Goal: Information Seeking & Learning: Get advice/opinions

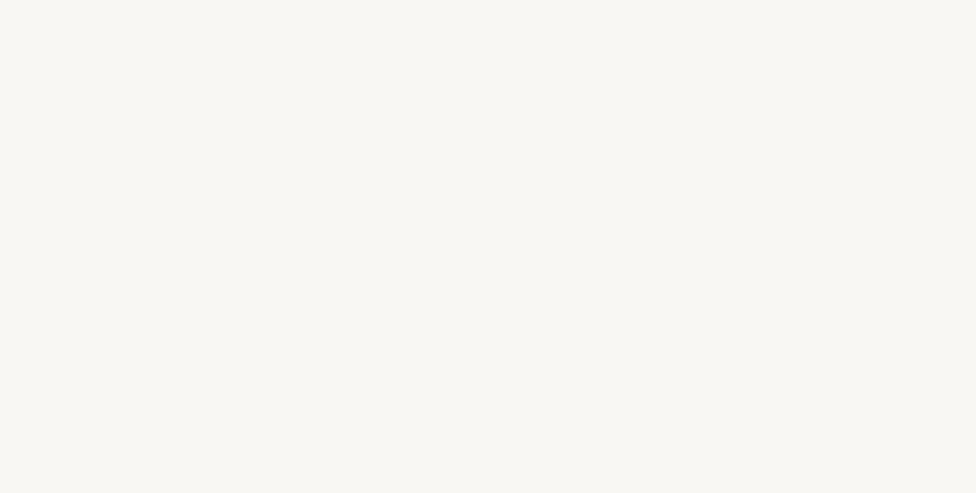
select select "US"
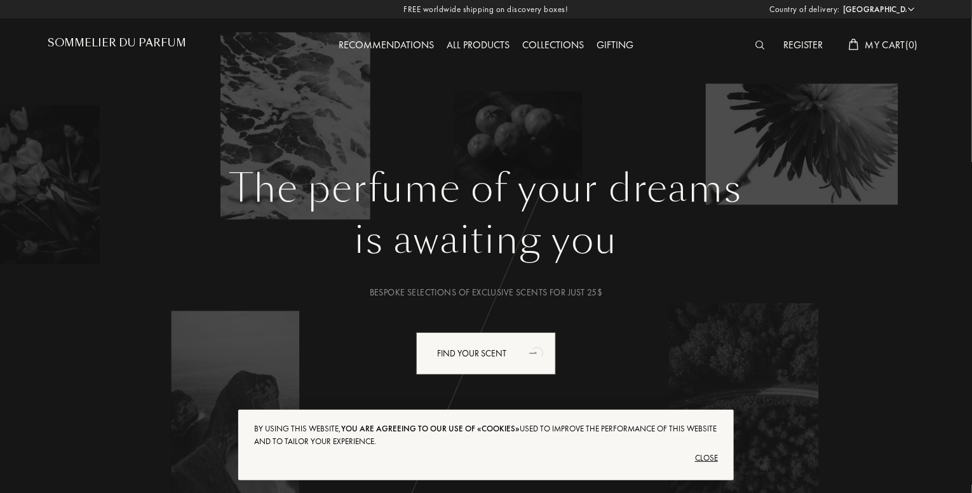
click at [705, 458] on div "Close" at bounding box center [486, 458] width 464 height 20
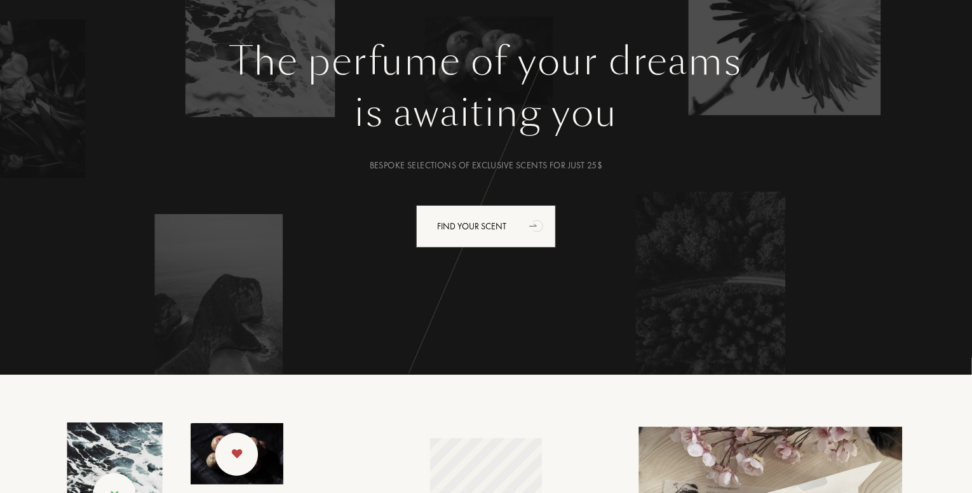
scroll to position [127, 0]
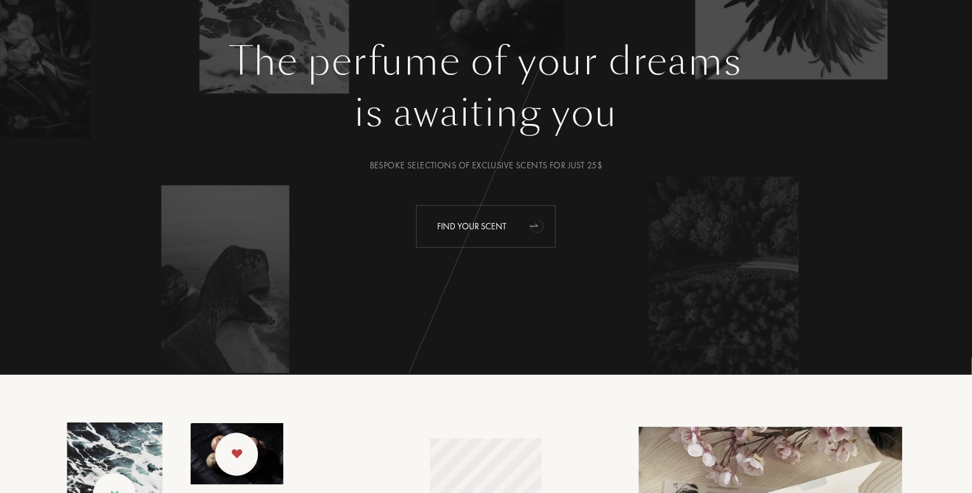
click at [470, 224] on div "Find your scent" at bounding box center [486, 226] width 140 height 43
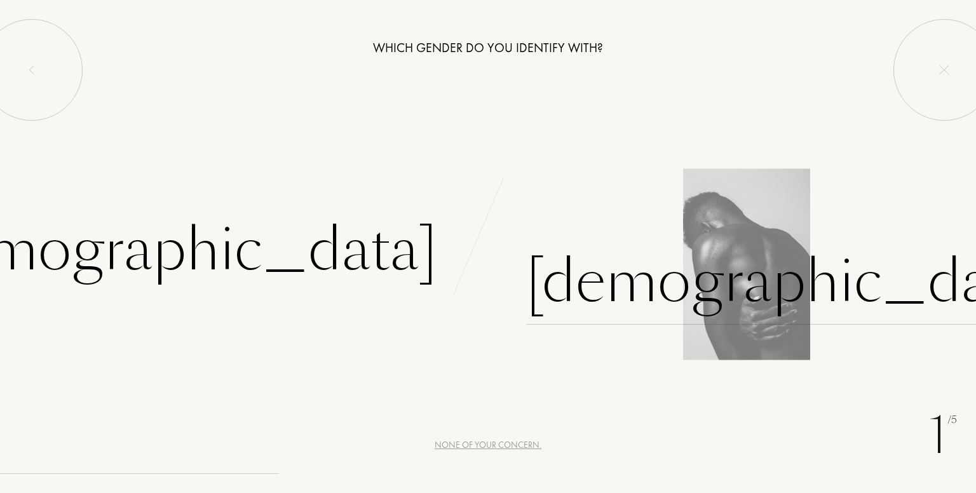
click at [595, 284] on div "Male" at bounding box center [791, 282] width 530 height 86
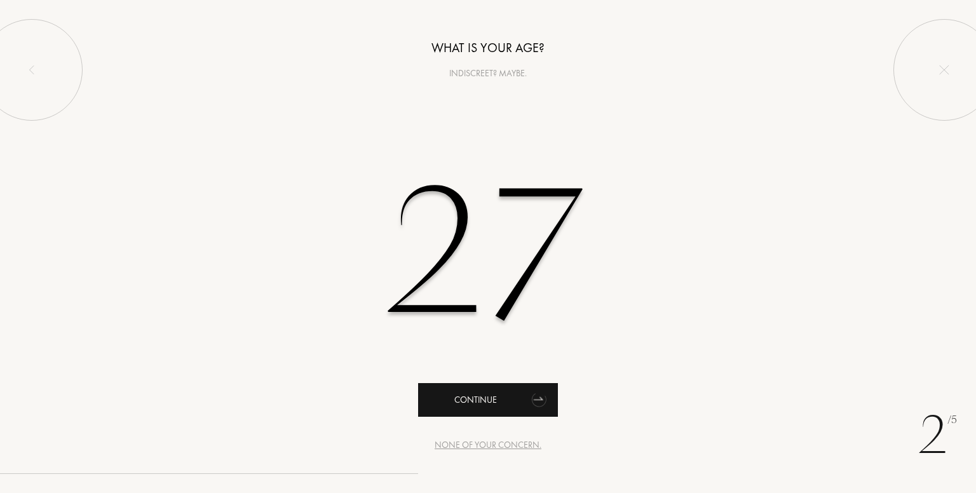
type input "27"
click at [498, 394] on div "Continue" at bounding box center [488, 400] width 140 height 34
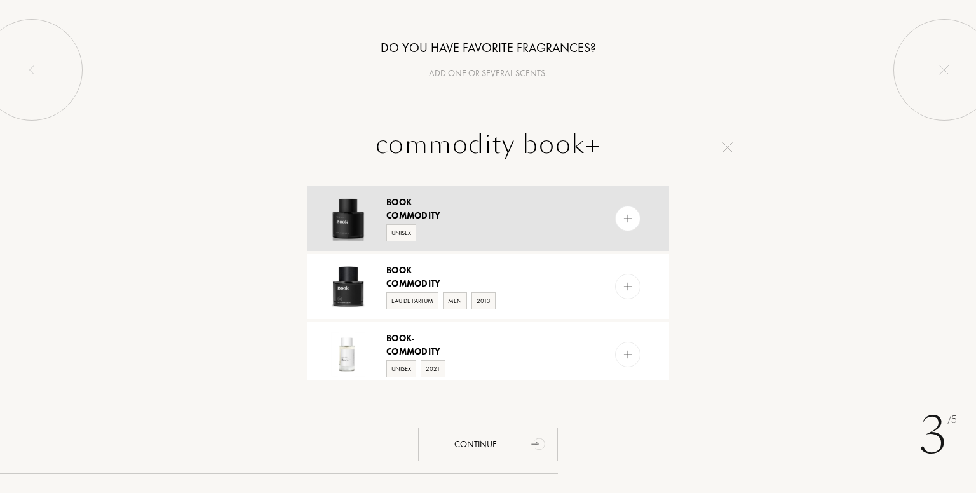
type input "commodity book+"
click at [625, 217] on img at bounding box center [628, 219] width 12 height 12
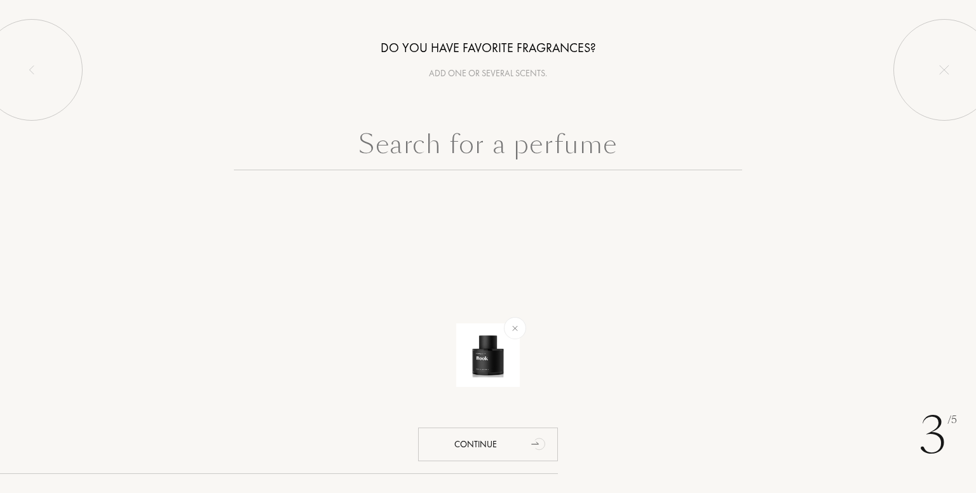
click at [546, 159] on input "text" at bounding box center [488, 148] width 508 height 46
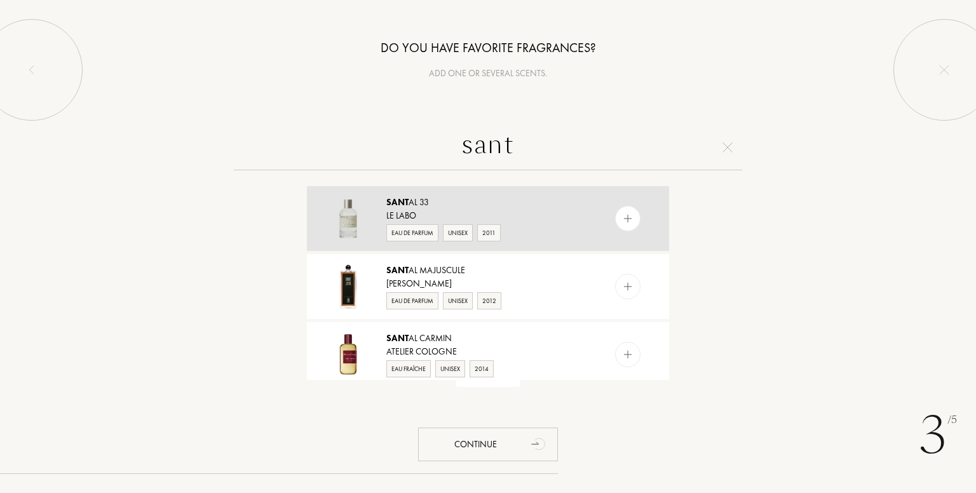
type input "sant"
click at [631, 222] on img at bounding box center [628, 219] width 12 height 12
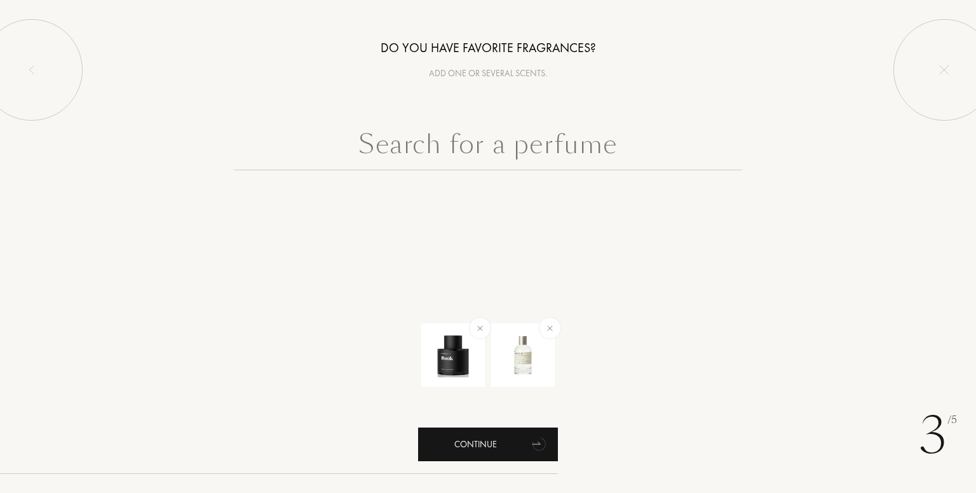
click at [504, 449] on div "Continue" at bounding box center [488, 445] width 140 height 34
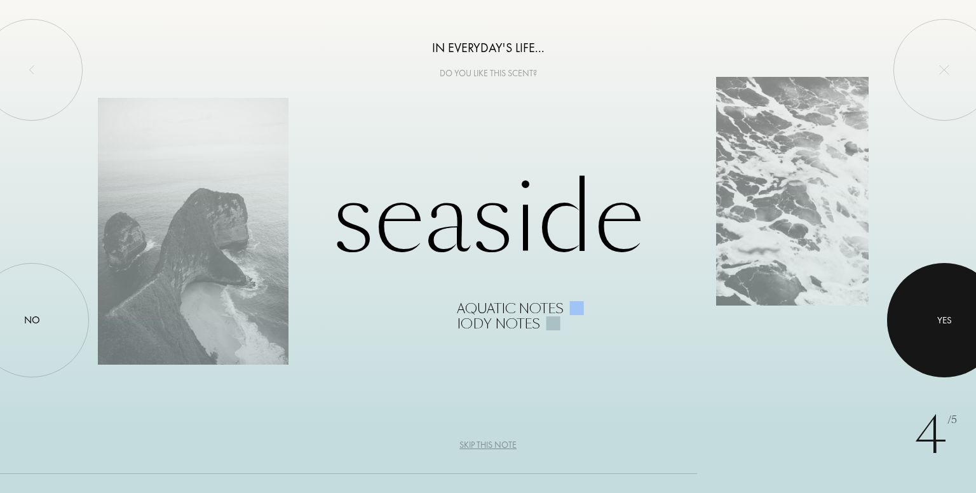
click at [932, 326] on div at bounding box center [944, 320] width 114 height 114
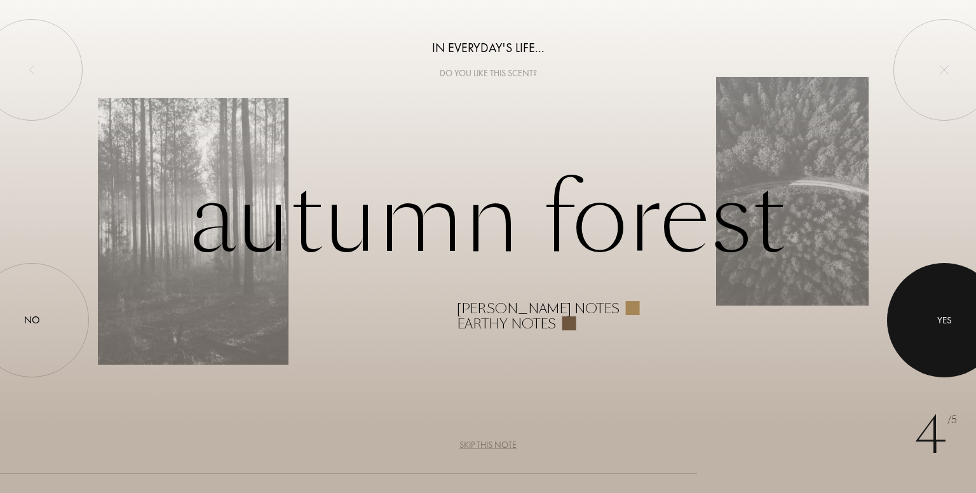
click at [933, 324] on div at bounding box center [944, 320] width 114 height 114
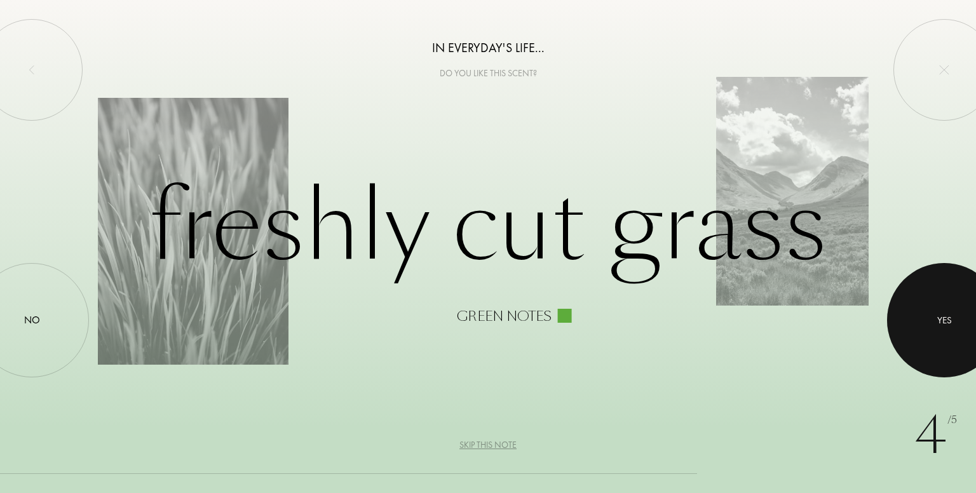
click at [902, 325] on div at bounding box center [944, 320] width 114 height 114
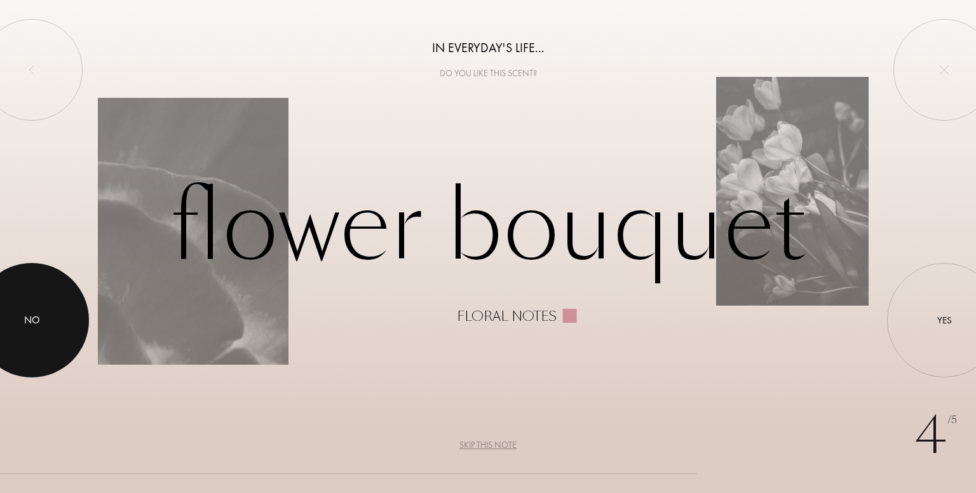
click at [30, 313] on div "No" at bounding box center [32, 320] width 16 height 15
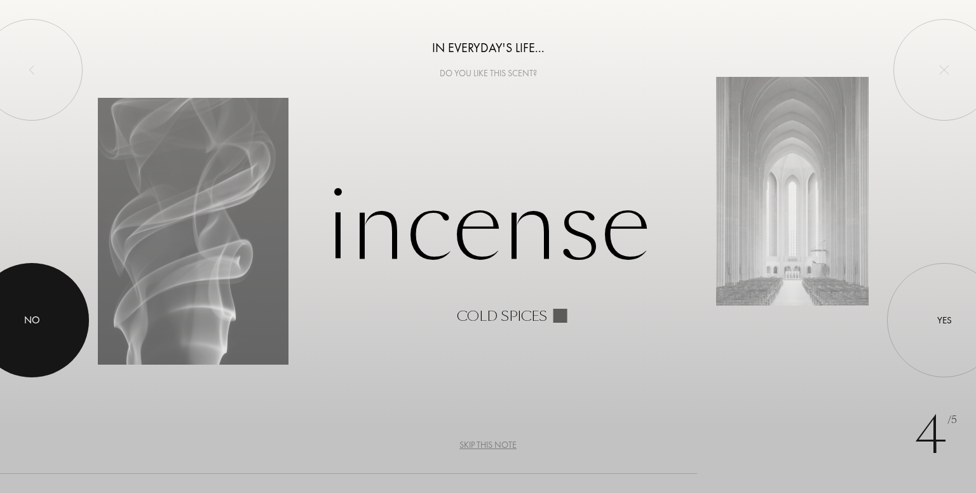
click at [37, 328] on div "No" at bounding box center [32, 320] width 16 height 15
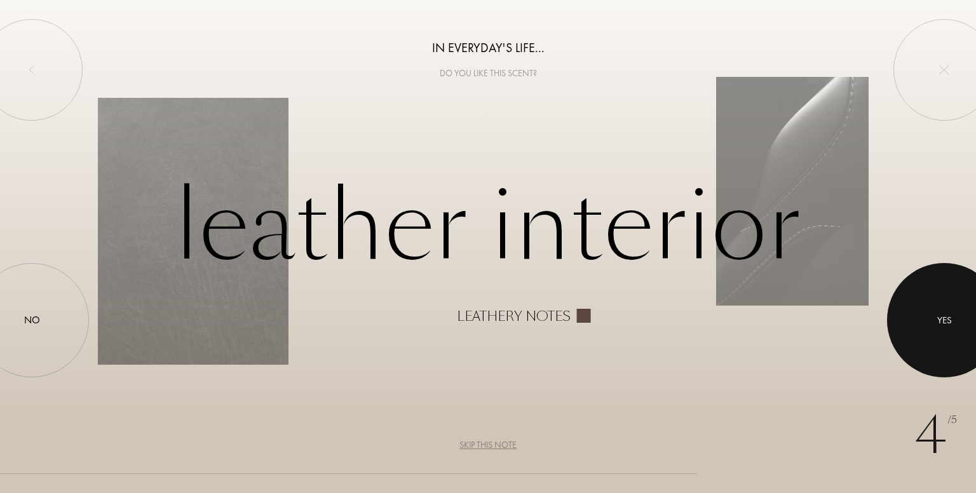
click at [931, 339] on div at bounding box center [944, 320] width 114 height 114
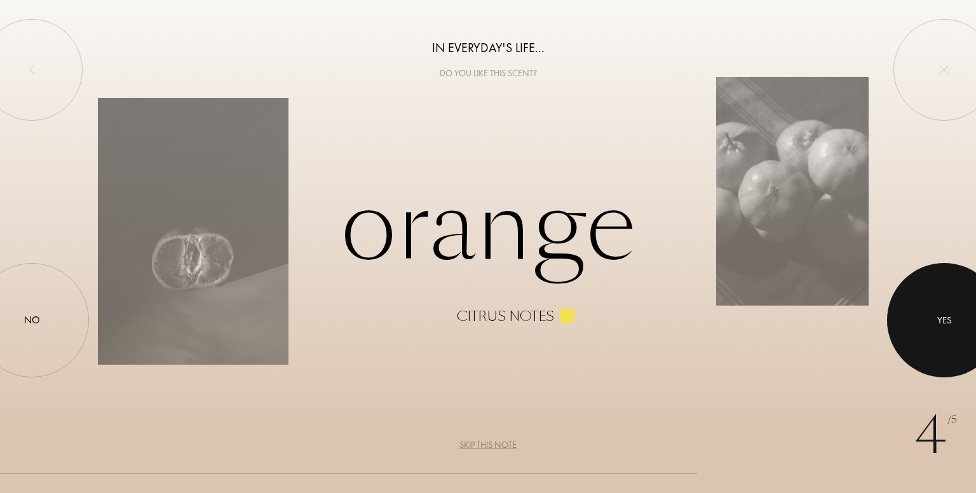
click at [934, 331] on div at bounding box center [944, 320] width 114 height 114
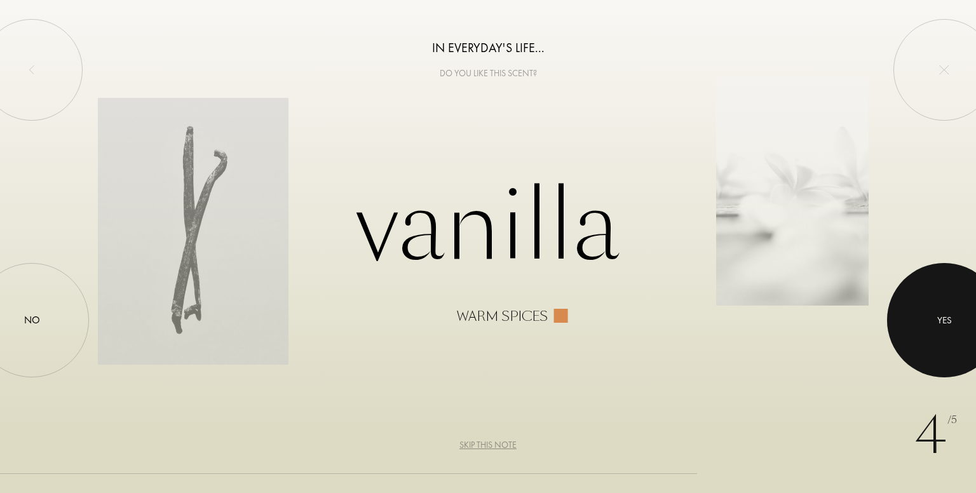
click at [934, 331] on div at bounding box center [944, 320] width 114 height 114
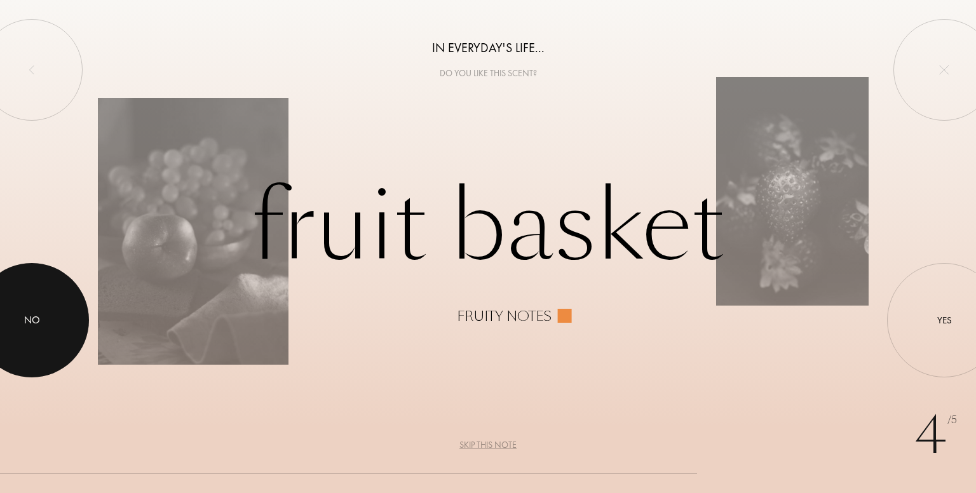
click at [36, 349] on div at bounding box center [32, 320] width 114 height 114
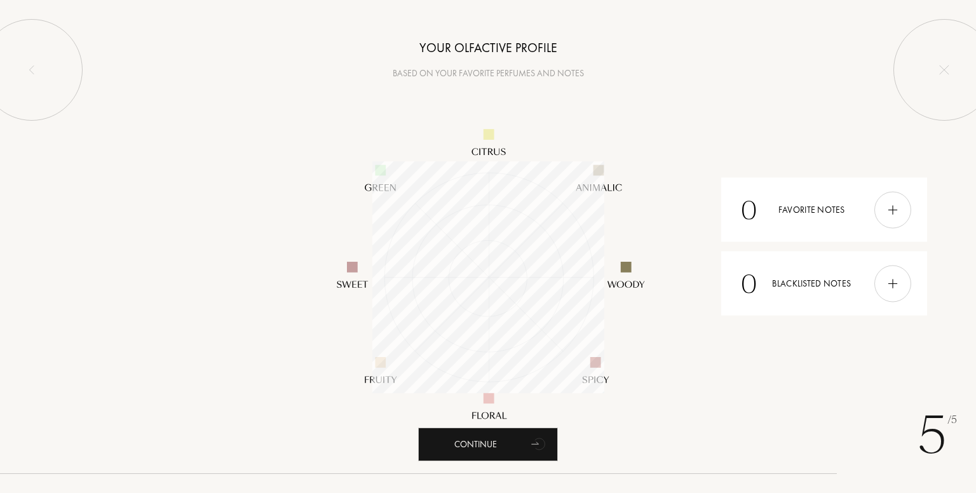
scroll to position [232, 232]
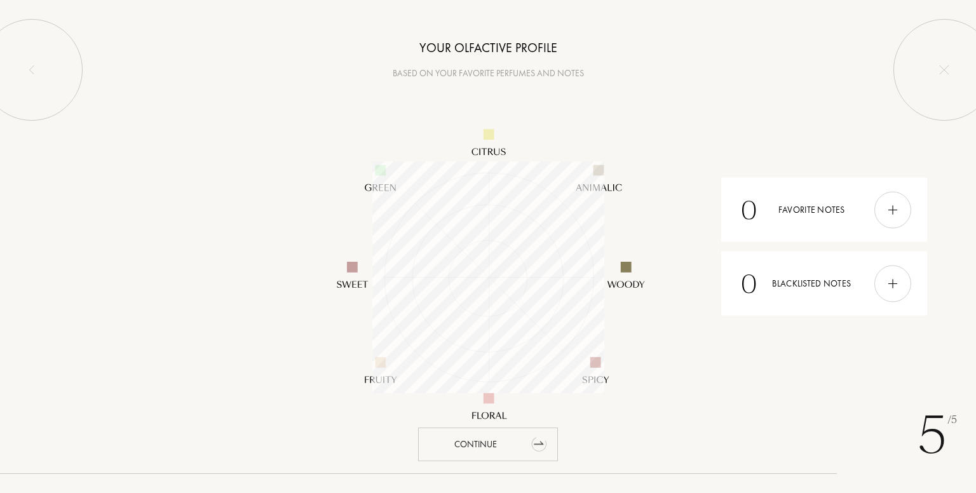
click at [519, 440] on div "Continue" at bounding box center [488, 445] width 140 height 34
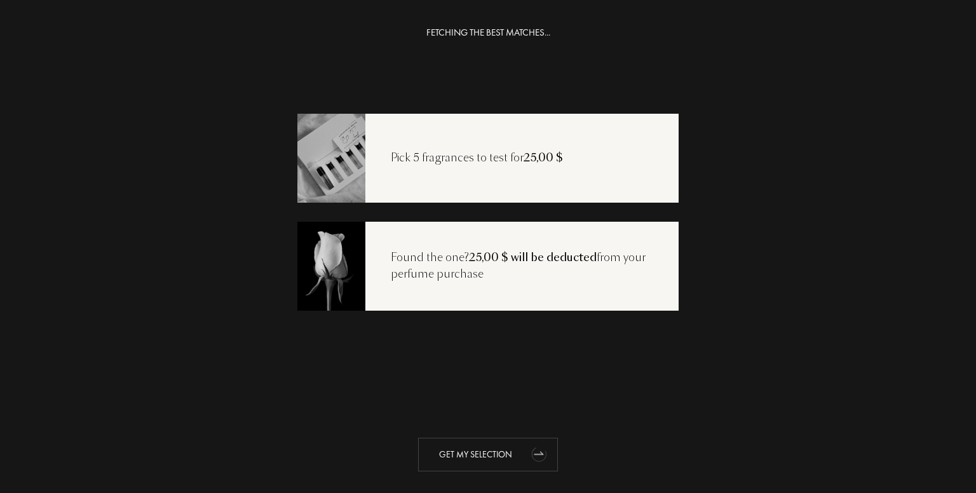
click at [490, 454] on div "Get my selection" at bounding box center [488, 455] width 140 height 34
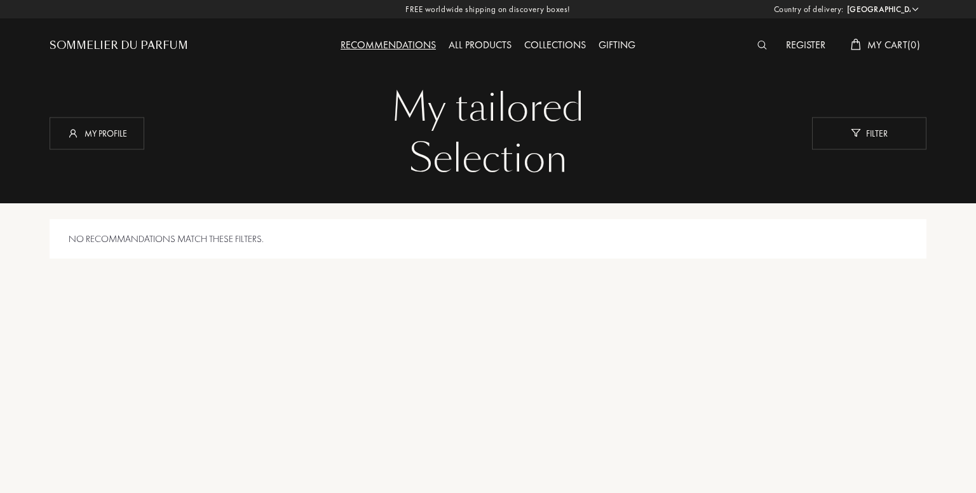
select select "US"
click at [483, 45] on div "All products" at bounding box center [478, 45] width 76 height 17
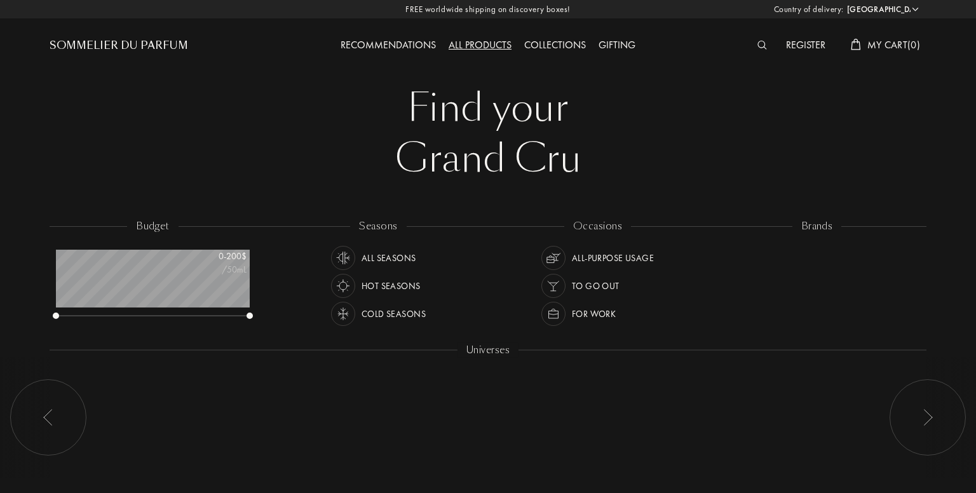
select select "US"
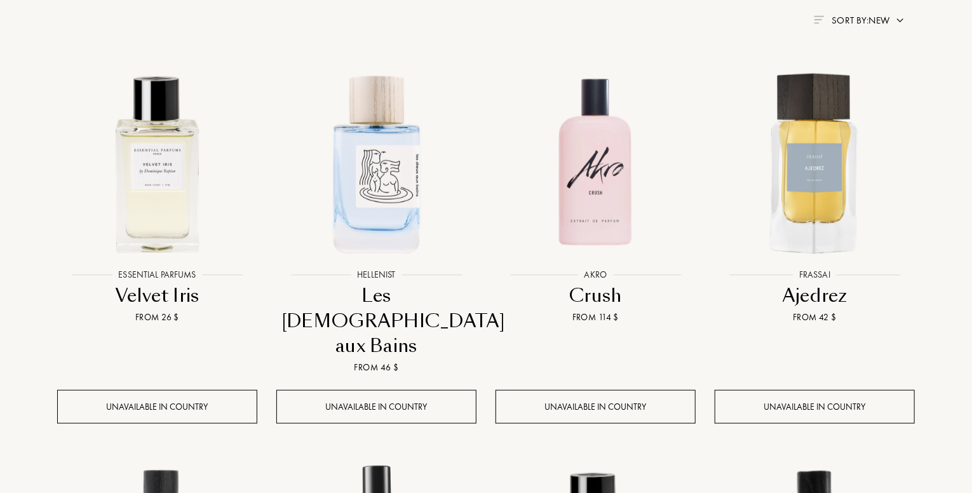
scroll to position [128, 0]
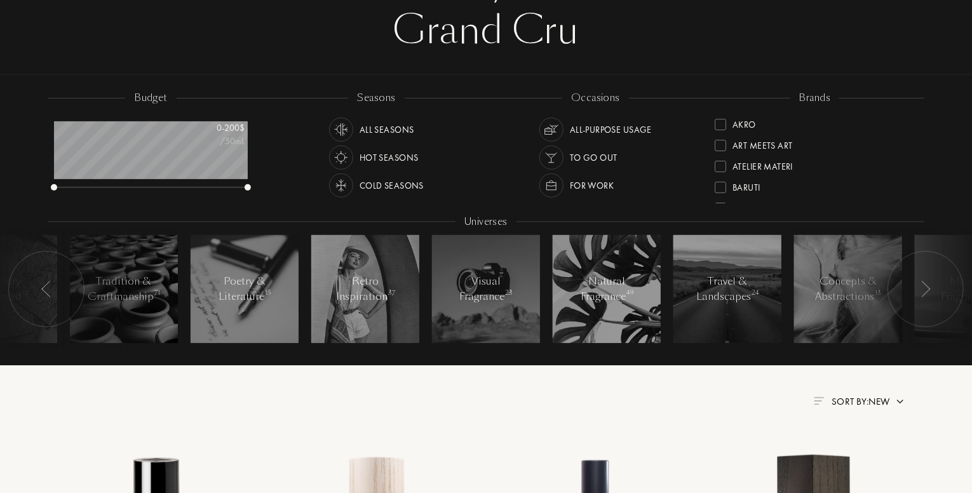
click at [549, 152] on img at bounding box center [551, 158] width 18 height 18
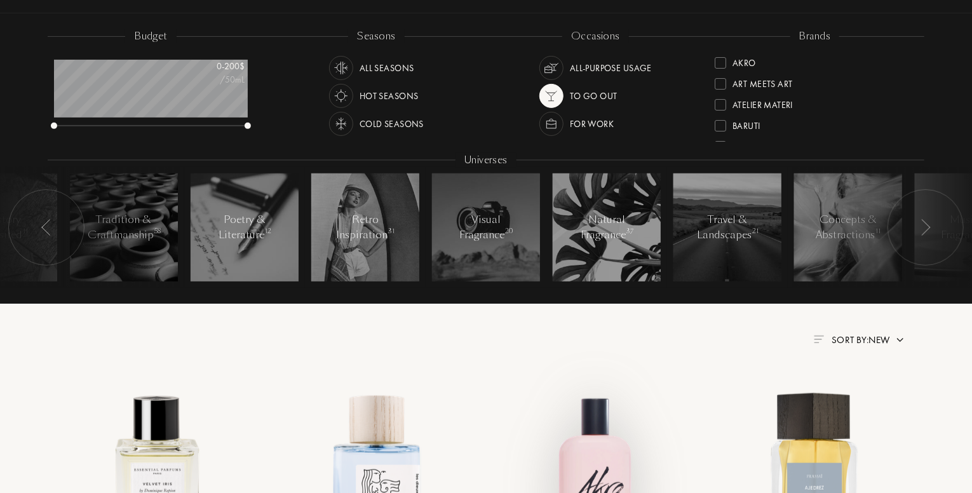
scroll to position [65, 0]
